Goal: Complete application form

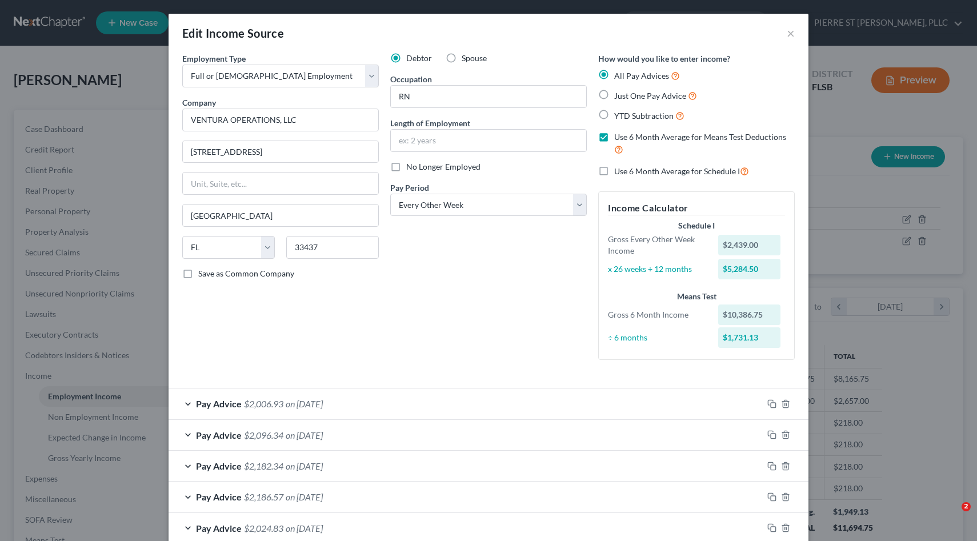
select select "0"
select select "9"
select select "2"
